Goal: Communication & Community: Answer question/provide support

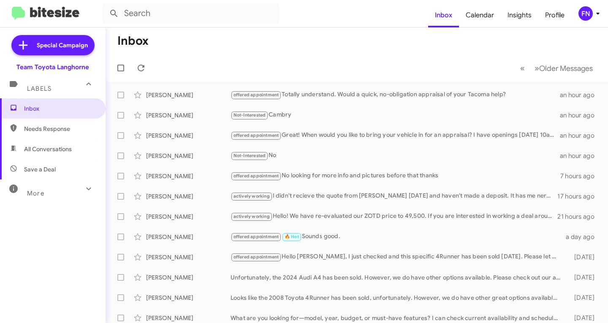
drag, startPoint x: 0, startPoint y: 0, endPoint x: 60, endPoint y: 154, distance: 165.4
click at [62, 154] on span "All Conversations" at bounding box center [52, 149] width 105 height 20
type input "in:all-conversations"
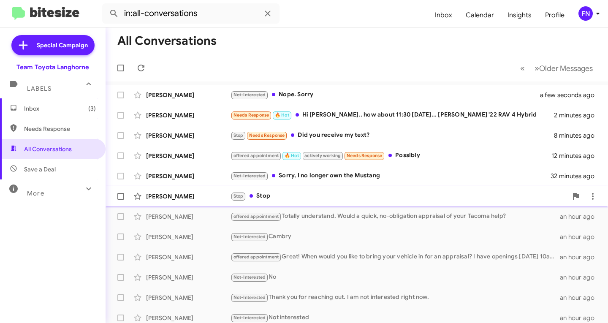
click at [193, 198] on div "[PERSON_NAME]" at bounding box center [188, 196] width 84 height 8
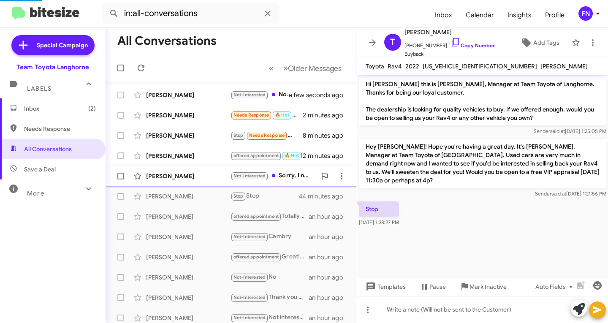
click at [193, 179] on div "[PERSON_NAME]" at bounding box center [188, 176] width 84 height 8
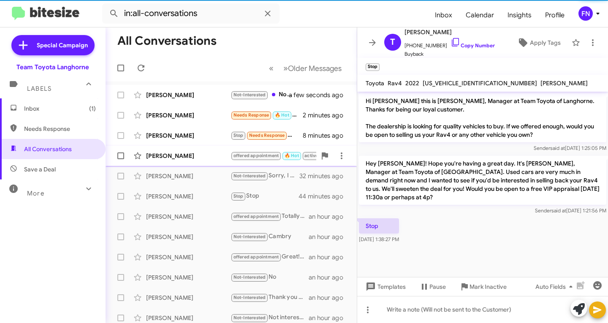
scroll to position [96, 0]
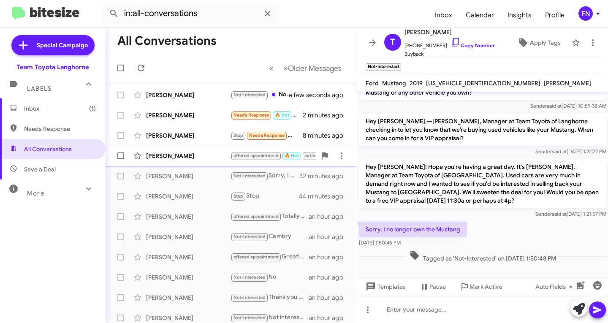
click at [193, 151] on div "[PERSON_NAME] offered appointment 🔥 Hot actively working Needs Response Possibl…" at bounding box center [231, 155] width 238 height 17
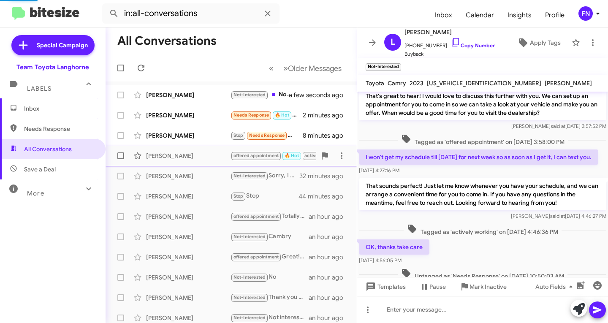
scroll to position [243, 0]
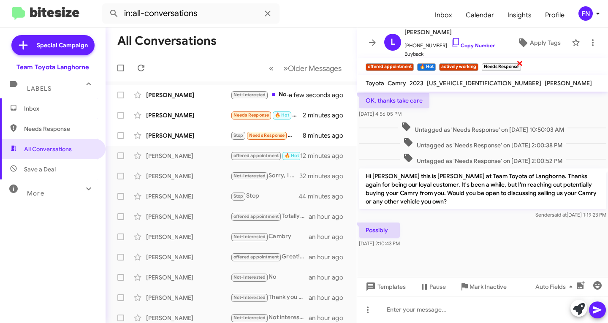
click at [519, 63] on span "×" at bounding box center [519, 63] width 7 height 10
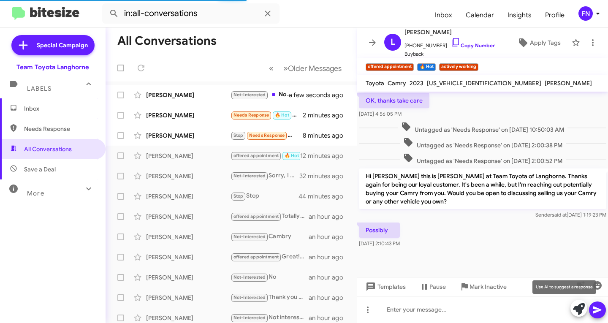
click at [580, 308] on icon at bounding box center [579, 309] width 12 height 12
click at [580, 306] on icon at bounding box center [579, 309] width 12 height 12
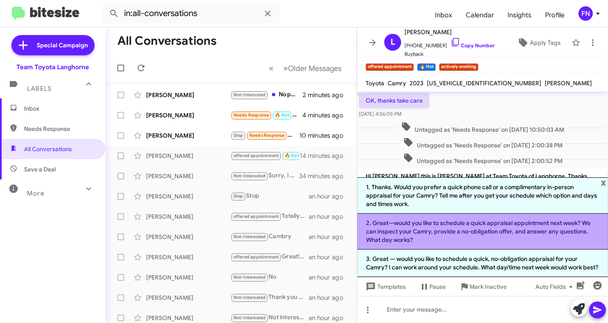
click at [427, 221] on li "2. Great—would you like to schedule a quick appraisal appointment next week? We…" at bounding box center [482, 231] width 251 height 36
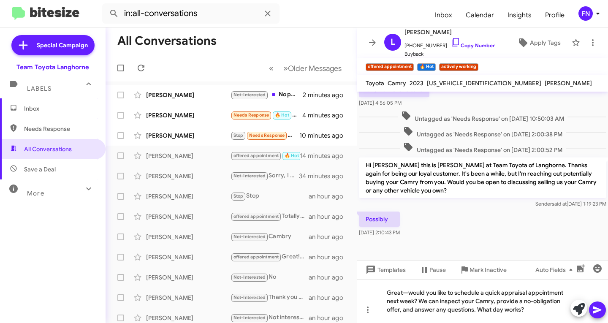
scroll to position [259, 0]
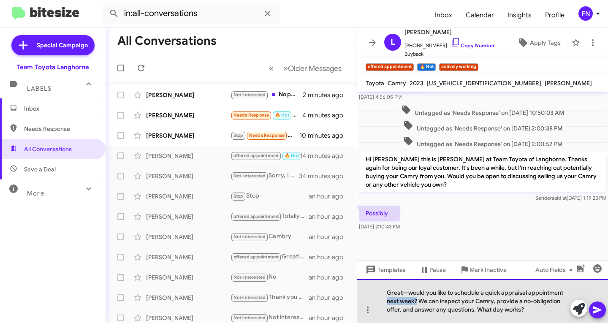
drag, startPoint x: 416, startPoint y: 301, endPoint x: 379, endPoint y: 302, distance: 36.7
click at [379, 302] on div "Great—would you like to schedule a quick appraisal appointment next week? We ca…" at bounding box center [482, 301] width 251 height 44
drag, startPoint x: 527, startPoint y: 300, endPoint x: 489, endPoint y: 301, distance: 38.4
click at [489, 301] on div "Great—would you like to schedule a quick appraisal appointment? We can inspect …" at bounding box center [482, 301] width 251 height 44
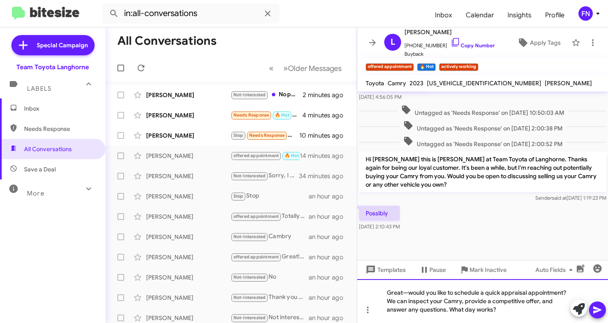
click at [552, 306] on div "Great—would you like to schedule a quick appraisal appointment? We can inspect …" at bounding box center [482, 301] width 251 height 44
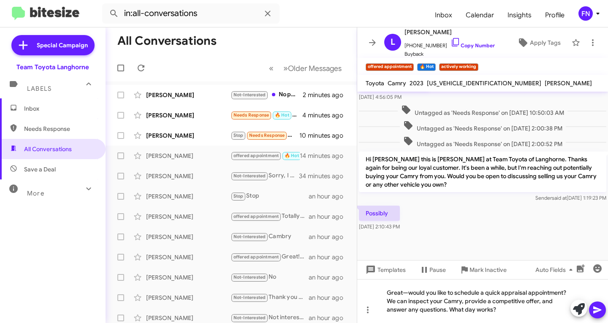
click at [598, 313] on icon at bounding box center [597, 310] width 10 height 10
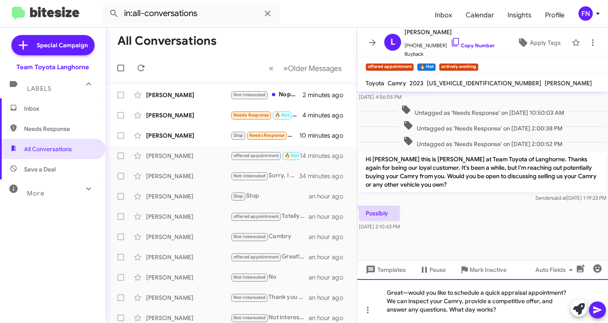
scroll to position [243, 0]
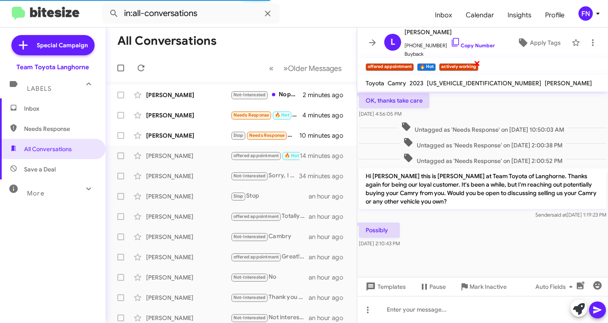
click at [478, 62] on span "×" at bounding box center [476, 63] width 7 height 10
click at [435, 62] on span "×" at bounding box center [434, 63] width 7 height 10
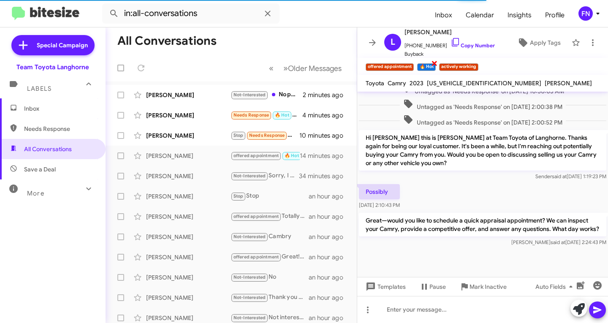
scroll to position [290, 0]
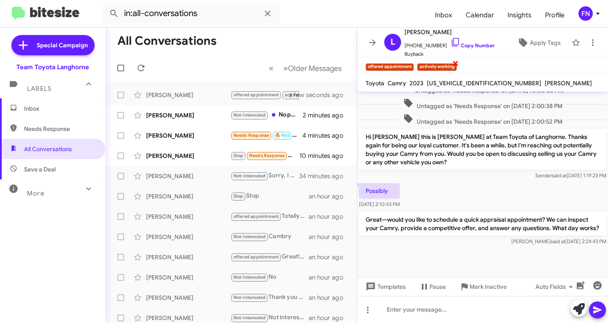
click at [455, 63] on span "×" at bounding box center [455, 63] width 7 height 10
click at [190, 154] on div "[PERSON_NAME]" at bounding box center [188, 155] width 84 height 8
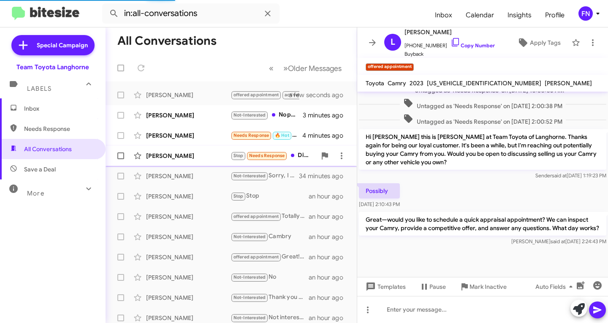
scroll to position [165, 0]
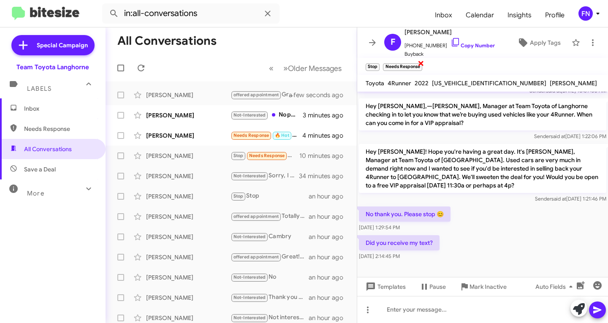
click at [423, 65] on span "×" at bounding box center [420, 63] width 7 height 10
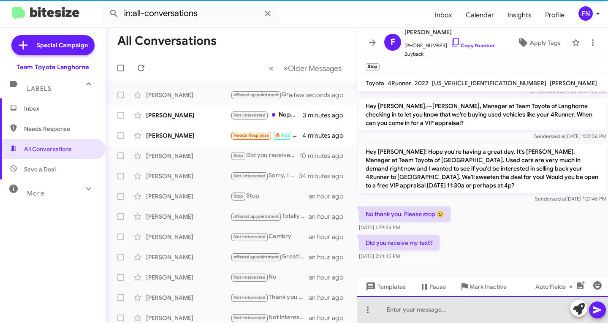
click at [527, 307] on div at bounding box center [482, 309] width 251 height 27
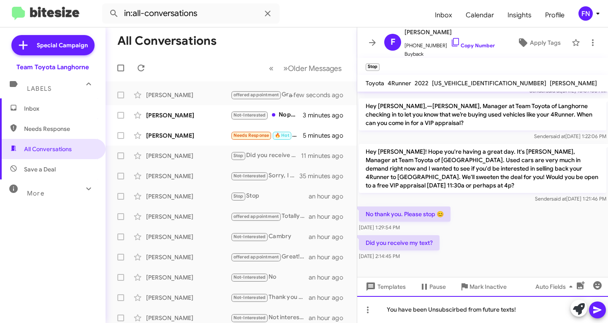
click at [449, 312] on div "You have been Unsubscirbed from future texts!" at bounding box center [482, 309] width 251 height 27
drag, startPoint x: 385, startPoint y: 307, endPoint x: 397, endPoint y: 305, distance: 11.9
click at [386, 307] on div "You have been Unsubscribed from future texts!" at bounding box center [482, 309] width 251 height 27
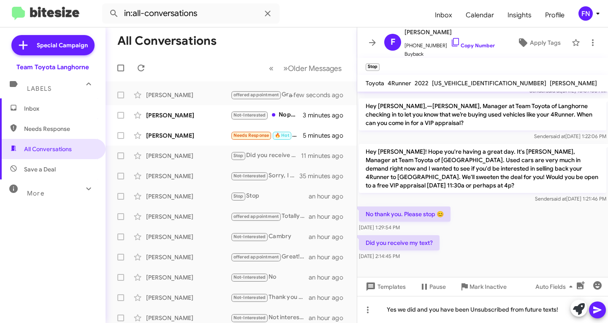
click at [597, 312] on icon at bounding box center [597, 309] width 8 height 7
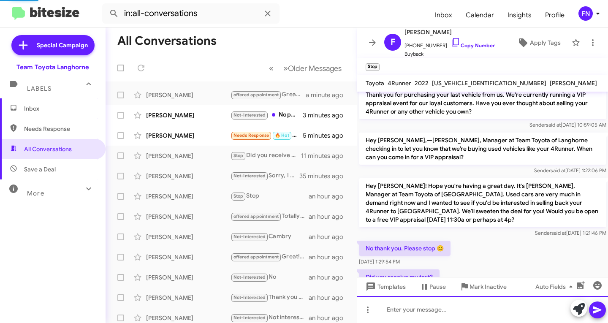
scroll to position [196, 0]
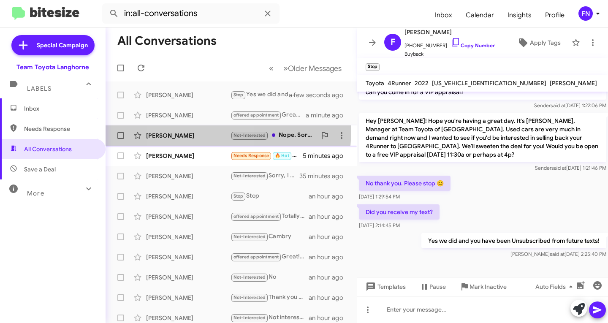
click at [195, 130] on div "[PERSON_NAME] Not-Interested Nope. Sorry 3 minutes ago" at bounding box center [231, 135] width 238 height 17
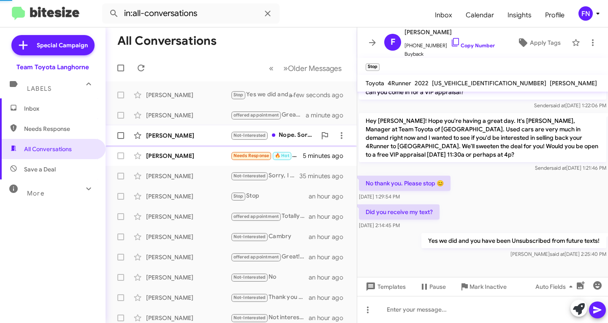
scroll to position [88, 0]
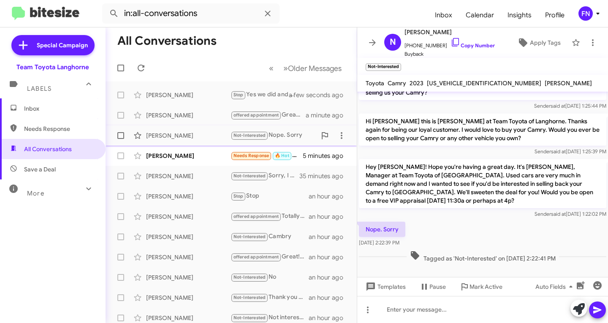
click at [187, 140] on div "[PERSON_NAME] Not-Interested Nope. Sorry 3 minutes ago" at bounding box center [231, 135] width 238 height 17
click at [179, 153] on div "[PERSON_NAME]" at bounding box center [188, 155] width 84 height 8
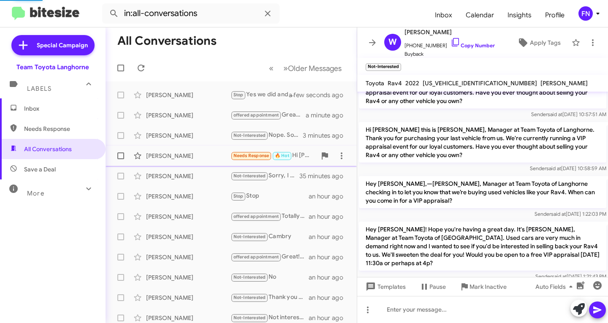
scroll to position [126, 0]
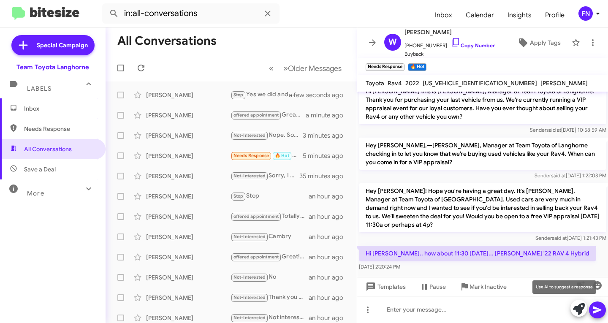
click at [582, 311] on icon at bounding box center [579, 309] width 12 height 12
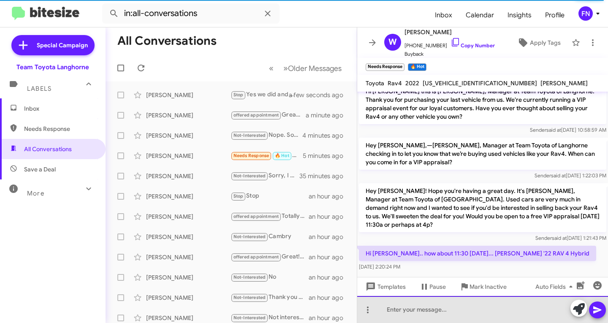
click at [465, 303] on div at bounding box center [482, 309] width 251 height 27
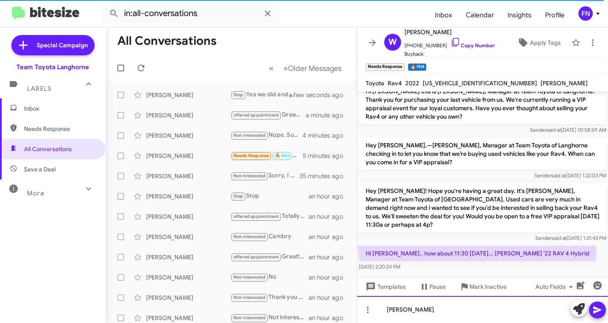
scroll to position [196, 0]
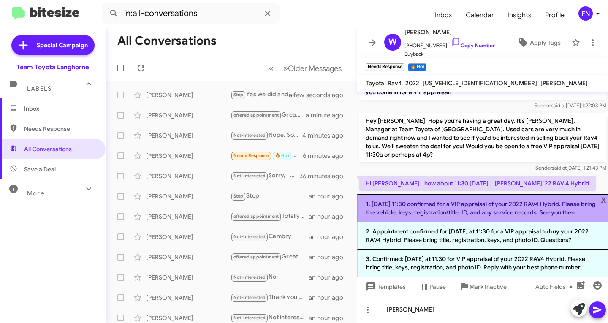
click at [437, 203] on li "1. [DATE] 11:30 confirmed for a VIP appraisal of your 2022 RAV4 Hybrid. Please …" at bounding box center [482, 208] width 251 height 28
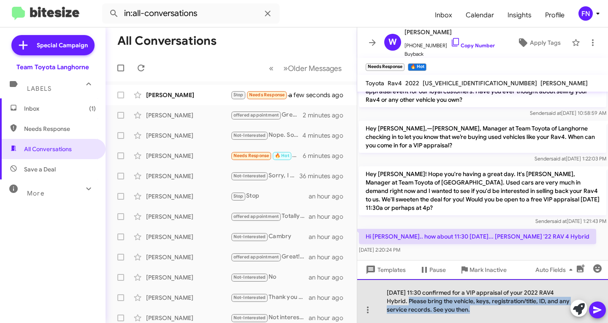
drag, startPoint x: 479, startPoint y: 311, endPoint x: 408, endPoint y: 301, distance: 72.0
click at [408, 301] on div "[DATE] 11:30 confirmed for a VIP appraisal of your 2022 RAV4 Hybrid. Please bri…" at bounding box center [482, 301] width 251 height 44
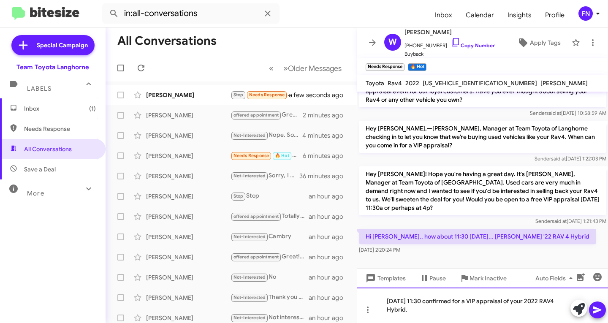
scroll to position [135, 0]
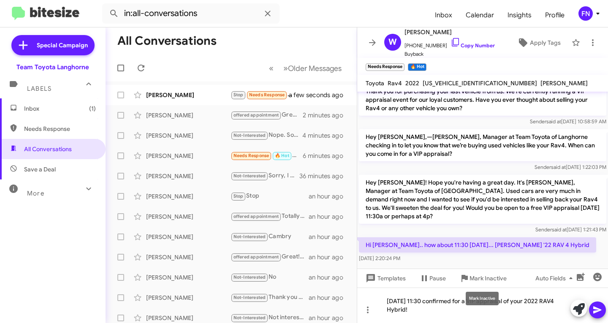
click at [470, 305] on mat-tooltip-component "Mark Inactive" at bounding box center [481, 298] width 45 height 25
click at [475, 310] on mat-tooltip-component "Mark Inactive" at bounding box center [481, 298] width 45 height 25
click at [443, 315] on div "[DATE] 11:30 confirmed for a VIP appraisal of your 2022 RAV4 Hybrid!" at bounding box center [482, 304] width 251 height 35
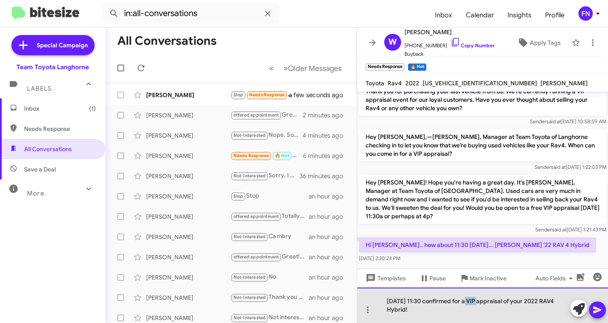
drag, startPoint x: 473, startPoint y: 300, endPoint x: 462, endPoint y: 303, distance: 11.8
click at [462, 303] on div "[DATE] 11:30 confirmed for a VIP appraisal of your 2022 RAV4 Hybrid!" at bounding box center [482, 304] width 251 height 35
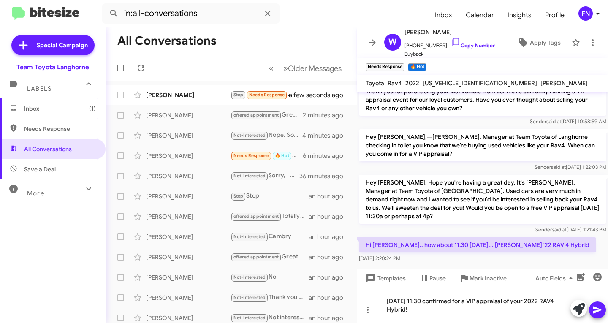
scroll to position [126, 0]
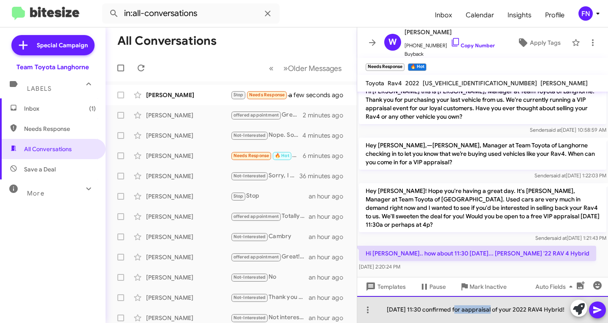
drag, startPoint x: 451, startPoint y: 308, endPoint x: 487, endPoint y: 311, distance: 36.0
click at [487, 311] on div "[DATE] 11:30 confirmed for aappraisal of your 2022 RAV4 Hybrid!" at bounding box center [482, 309] width 251 height 27
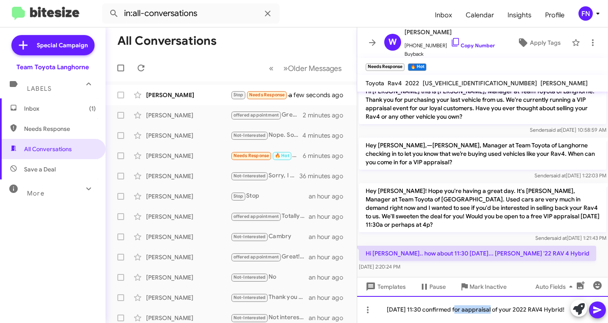
click at [481, 312] on div "[DATE] 11:30 confirmed for aappraisal of your 2022 RAV4 Hybrid!" at bounding box center [482, 309] width 251 height 27
drag, startPoint x: 464, startPoint y: 310, endPoint x: 472, endPoint y: 309, distance: 7.6
click at [464, 310] on div "[DATE] 11:30 confirmed for aappraisal of your 2022 RAV4 Hybrid!" at bounding box center [482, 309] width 251 height 27
click at [564, 308] on div "[DATE] 11:30 confirmed for an appraisal of your 2022 RAV4 Hybrid!" at bounding box center [482, 309] width 251 height 27
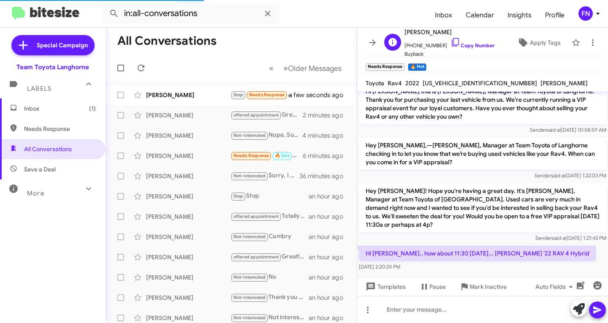
click at [461, 49] on span "[PHONE_NUMBER] Copy Number" at bounding box center [449, 43] width 90 height 13
click at [460, 42] on span "[PHONE_NUMBER] Copy Number" at bounding box center [449, 43] width 90 height 13
click at [450, 40] on icon at bounding box center [455, 42] width 10 height 10
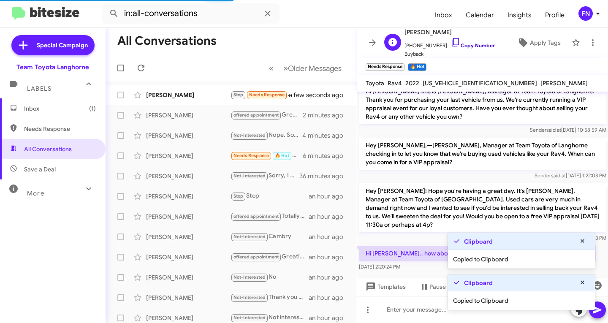
click at [450, 40] on icon at bounding box center [455, 42] width 10 height 10
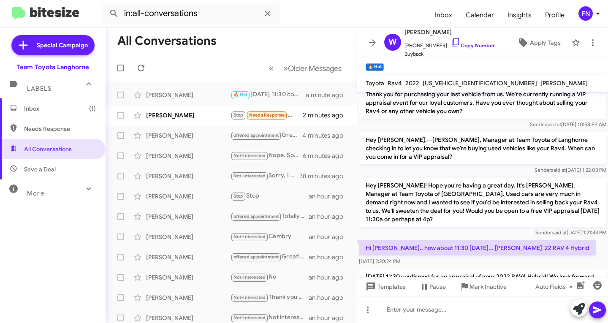
scroll to position [165, 0]
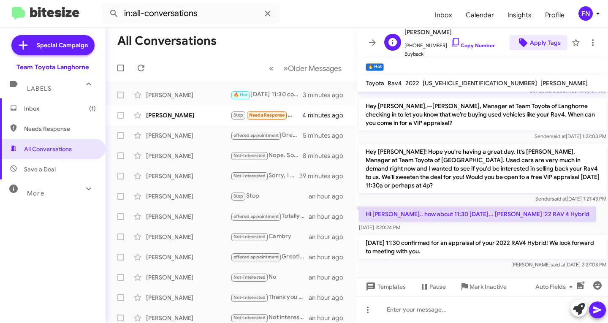
click at [538, 39] on span "Apply Tags" at bounding box center [544, 42] width 31 height 15
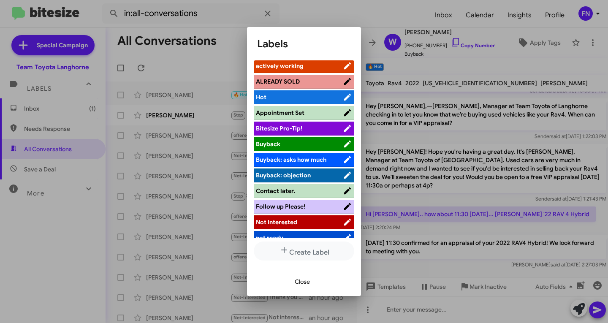
scroll to position [0, 0]
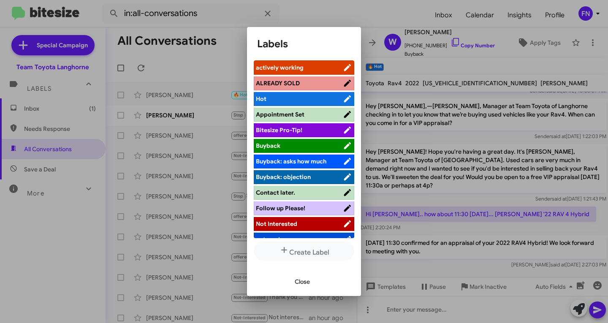
click at [308, 109] on li "Appointment Set" at bounding box center [304, 115] width 100 height 14
click at [302, 114] on span "Appointment Set" at bounding box center [280, 115] width 49 height 8
drag, startPoint x: 302, startPoint y: 289, endPoint x: 306, endPoint y: 285, distance: 5.1
click at [303, 289] on span "Close" at bounding box center [301, 281] width 15 height 15
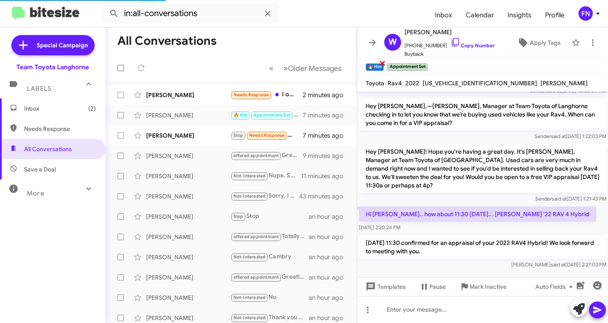
click at [382, 63] on span "×" at bounding box center [382, 63] width 7 height 10
click at [183, 130] on div "[PERSON_NAME] Stop Needs Response Thanks for getting back to 7 minutes ago" at bounding box center [231, 135] width 238 height 17
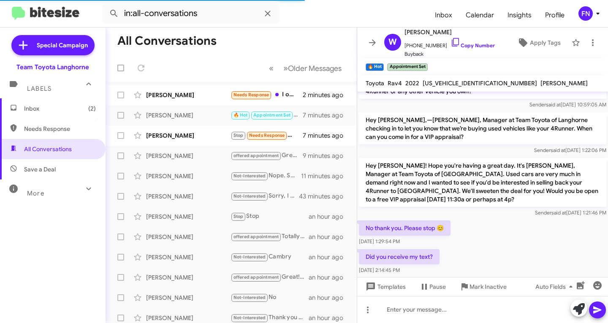
scroll to position [245, 0]
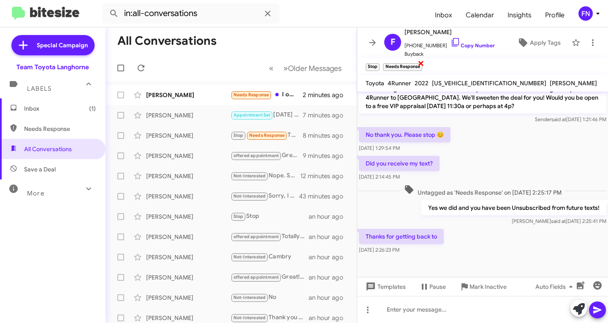
click at [420, 63] on span "×" at bounding box center [420, 63] width 7 height 10
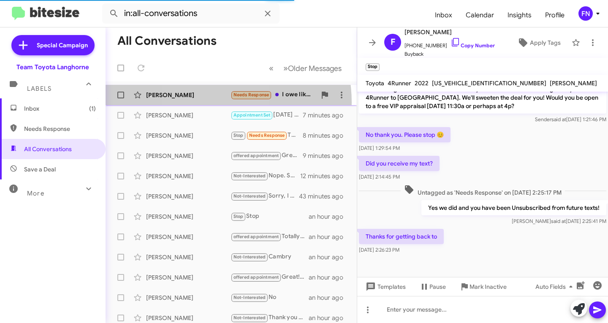
click at [203, 103] on div "[PERSON_NAME] Needs Response I owe like 28k on my car. I highly doubt you'd be …" at bounding box center [231, 94] width 238 height 17
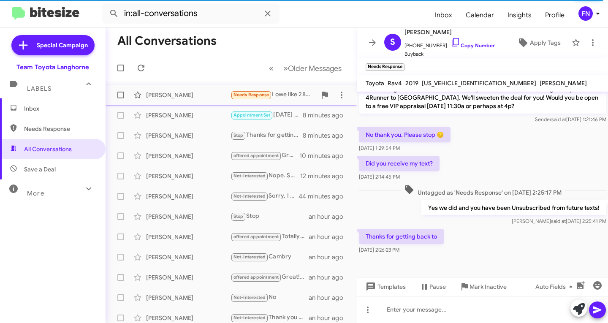
scroll to position [31, 0]
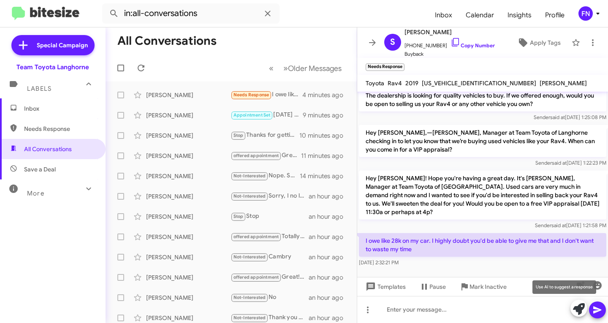
click at [577, 308] on icon at bounding box center [579, 309] width 12 height 12
